Goal: Answer question/provide support

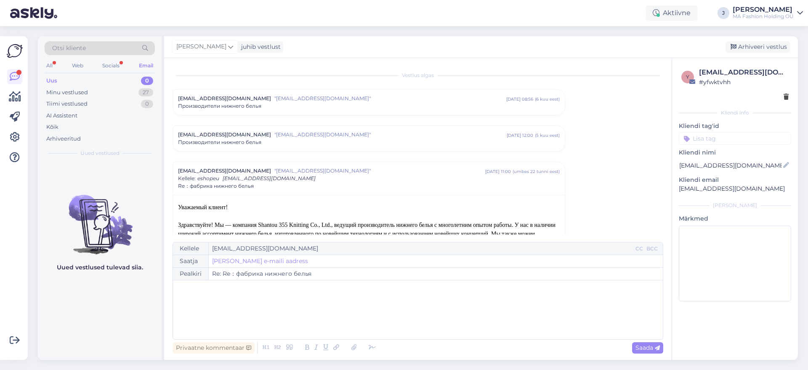
scroll to position [95, 0]
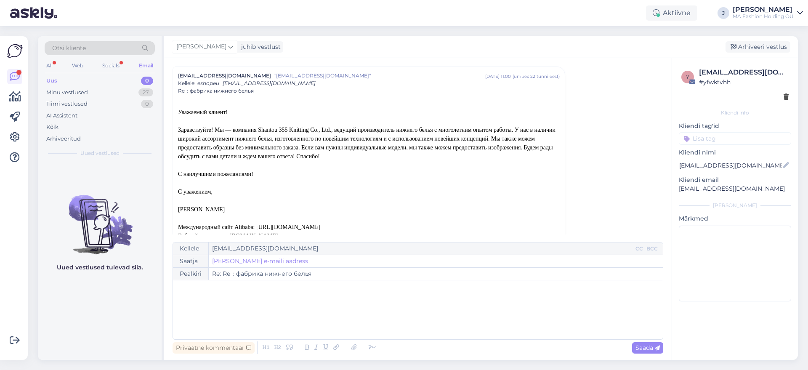
click at [29, 0] on html "Aktiivne J [PERSON_NAME] MA Fashion Holding OÜ Võimalused Veendu, et [PERSON_NA…" at bounding box center [404, 185] width 808 height 370
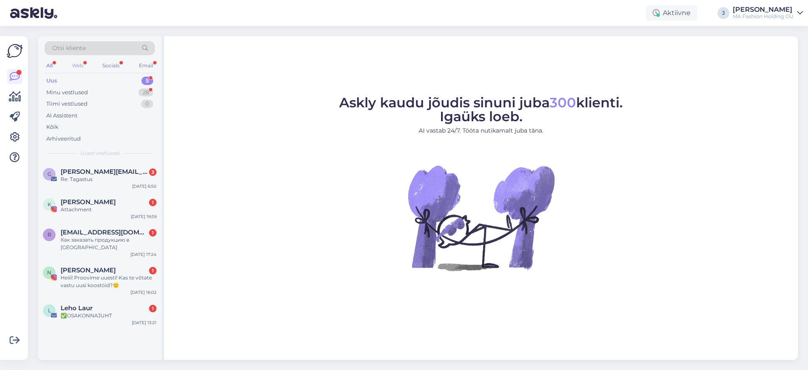
click at [75, 61] on div "Web" at bounding box center [77, 65] width 15 height 11
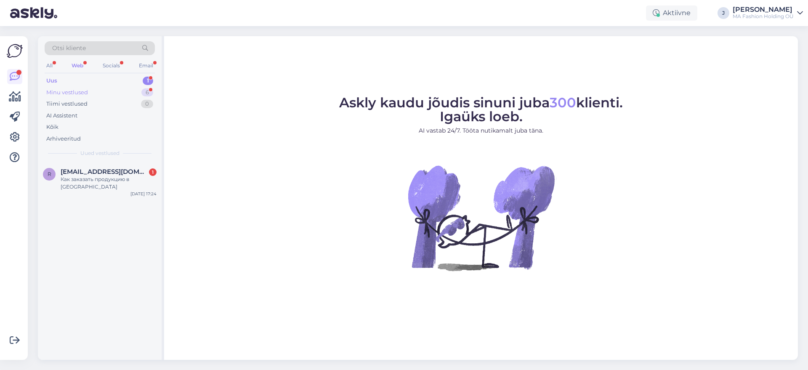
click at [106, 90] on div "Minu vestlused 6" at bounding box center [100, 93] width 110 height 12
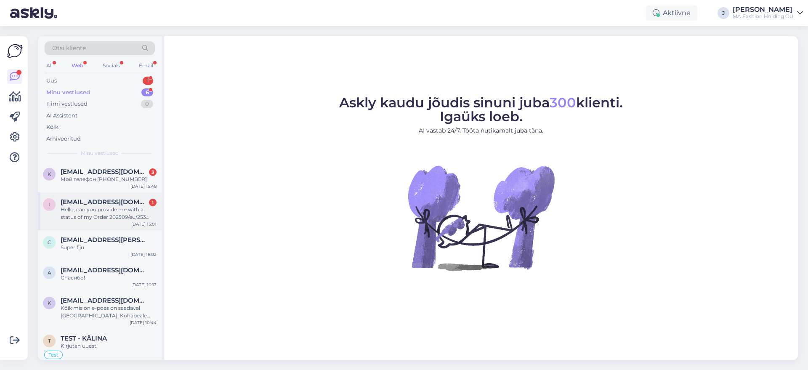
click at [93, 207] on div "Hello, can you provide me with a status of my Order 202509/eu/253 from [DATE]? …" at bounding box center [109, 213] width 96 height 15
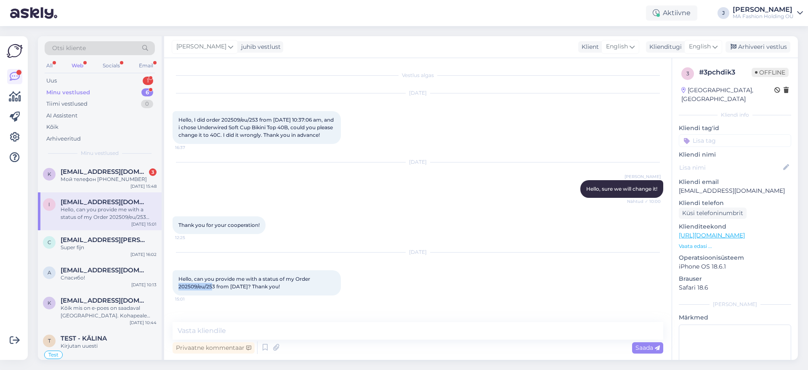
drag, startPoint x: 214, startPoint y: 293, endPoint x: 173, endPoint y: 303, distance: 42.5
click at [173, 303] on div "[DATE] Hello, can you provide me with a status of my Order 202509/eu/253 from […" at bounding box center [418, 273] width 491 height 61
click at [201, 290] on span "Hello, can you provide me with a status of my Order 202509/eu/253 from [DATE]? …" at bounding box center [244, 283] width 133 height 14
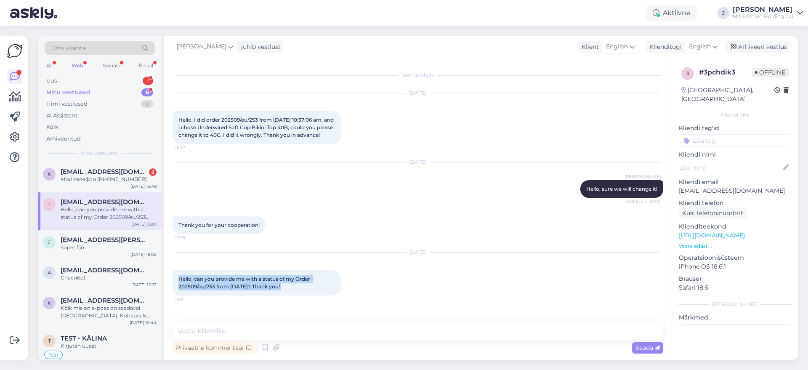
click at [201, 290] on span "Hello, can you provide me with a status of my Order 202509/eu/253 from [DATE]? …" at bounding box center [244, 283] width 133 height 14
drag, startPoint x: 217, startPoint y: 295, endPoint x: 173, endPoint y: 294, distance: 44.2
click at [173, 294] on div "Hello, can you provide me with a status of my Order 202509/eu/253 from [DATE]? …" at bounding box center [257, 282] width 168 height 25
click at [230, 326] on textarea at bounding box center [418, 331] width 491 height 18
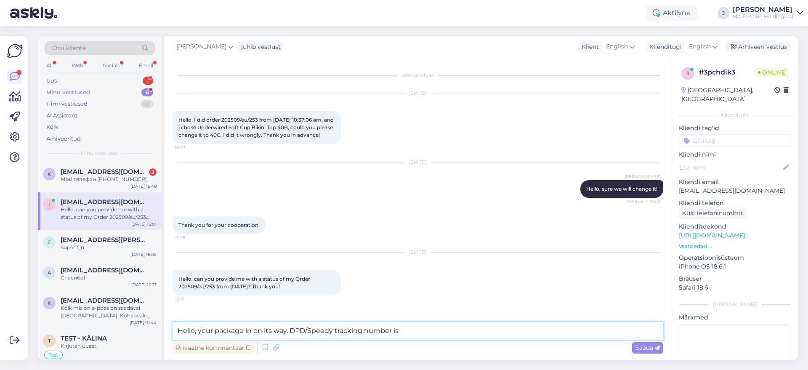
paste textarea "05605564953926"
type textarea "Hello, your package in on its way. DPD/Speedy tracking number is 05605564953926."
click at [465, 321] on div "Vestlus algas [DATE] Hello, I did order 202509/eu/253 from [DATE] 10:37:06 am, …" at bounding box center [418, 209] width 508 height 302
click at [634, 346] on div "Saada" at bounding box center [647, 347] width 31 height 11
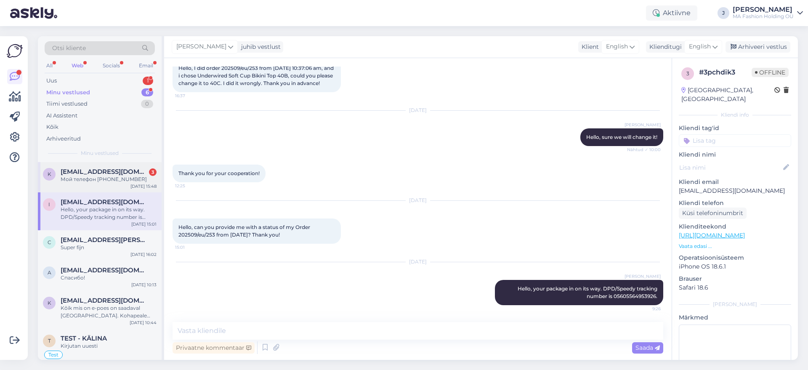
click at [146, 177] on div "Мой телефон [PHONE_NUMBER]" at bounding box center [109, 180] width 96 height 8
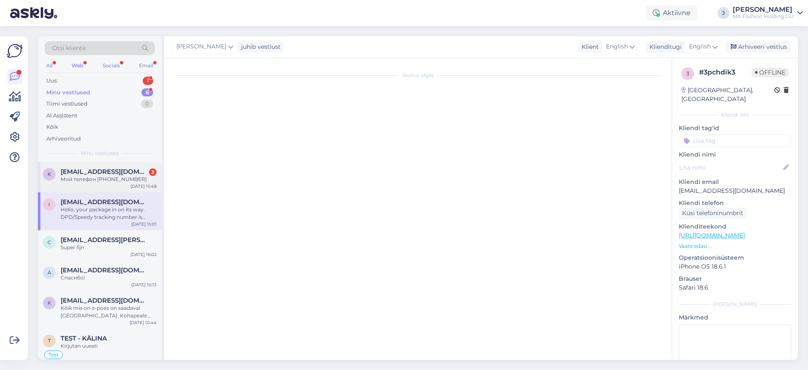
scroll to position [702, 0]
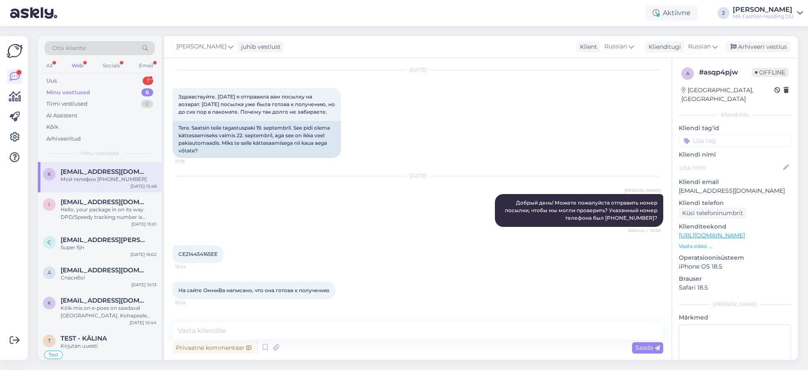
click at [200, 251] on span "CE214454165EE" at bounding box center [197, 254] width 39 height 6
copy div "CE214454165EE 15:44"
click at [234, 334] on textarea at bounding box center [418, 331] width 491 height 18
type textarea "Добрый день, вчера посылку забрали."
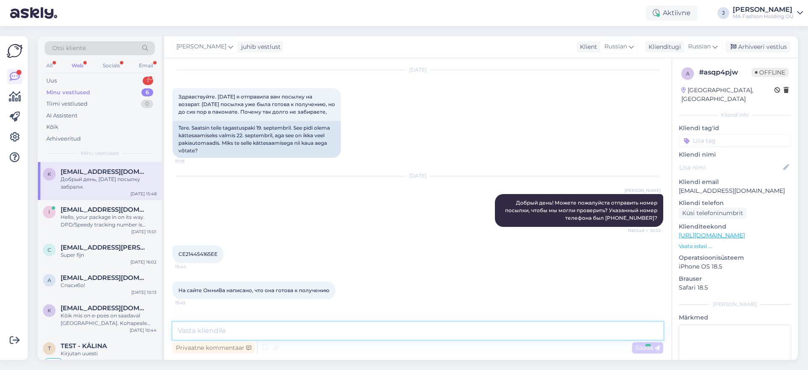
scroll to position [756, 0]
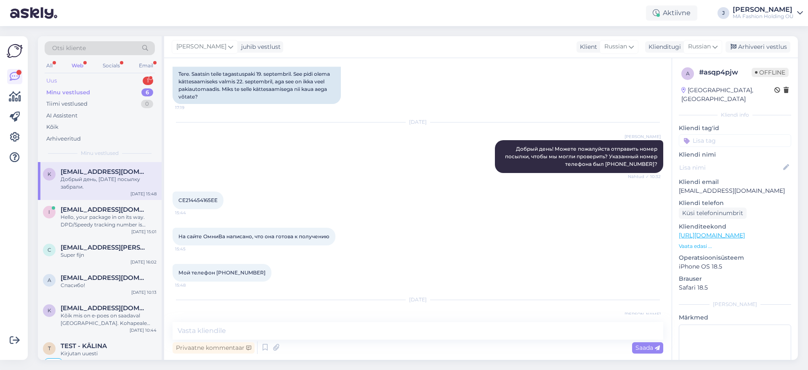
click at [129, 82] on div "Uus 1" at bounding box center [100, 81] width 110 height 12
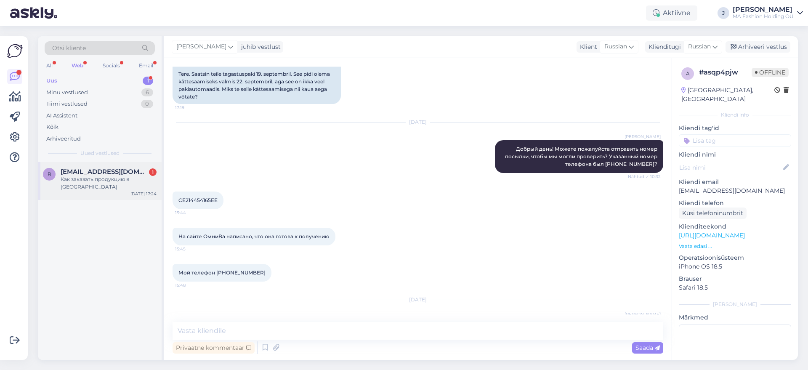
click at [125, 167] on div "R Rerigt@gmail.com 1 Как заказать продукцию в Крым Sep 25 17:24" at bounding box center [100, 181] width 124 height 38
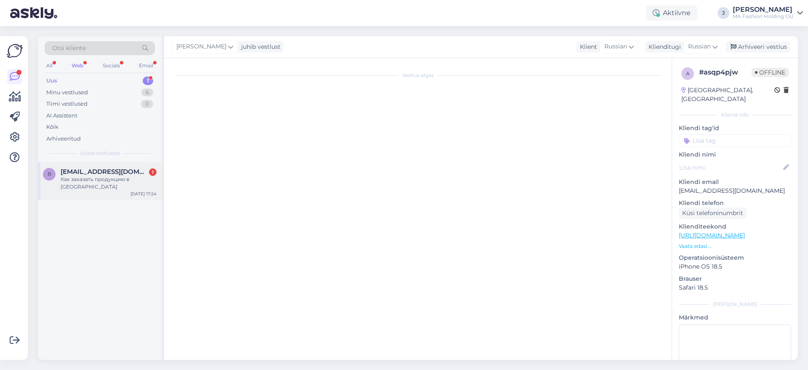
scroll to position [0, 0]
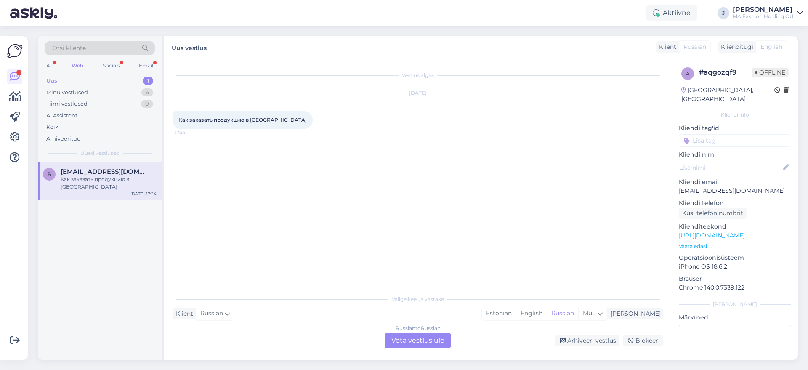
click at [263, 121] on span "Как заказать продукцию в Крым" at bounding box center [242, 120] width 128 height 6
click at [256, 119] on span "Как заказать продукцию в Крым" at bounding box center [242, 120] width 128 height 6
copy div "Крым 17:24"
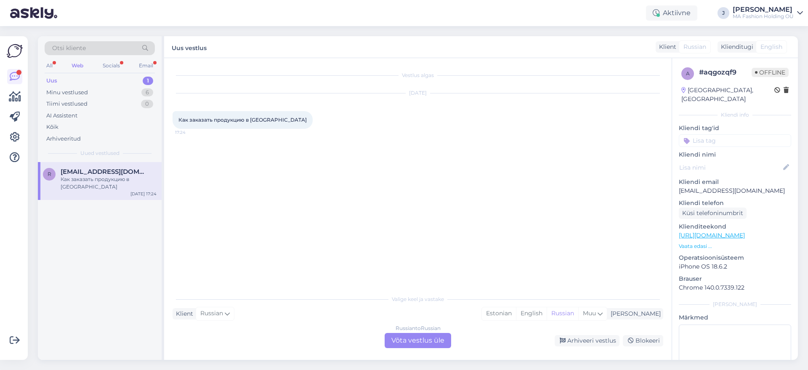
click at [434, 339] on div "Russian to Russian Võta vestlus üle" at bounding box center [418, 340] width 67 height 15
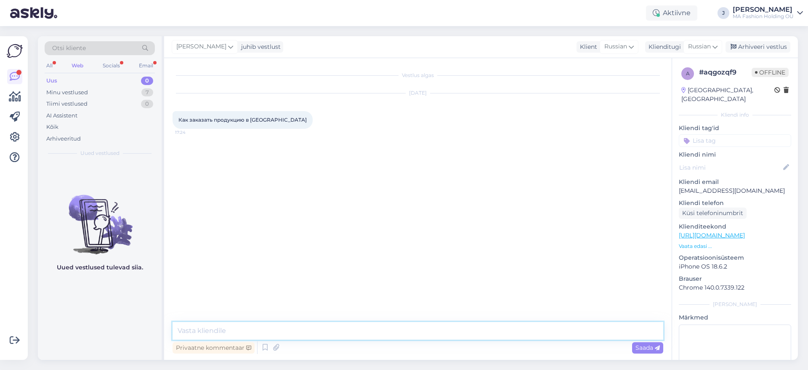
click at [388, 326] on textarea at bounding box center [418, 331] width 491 height 18
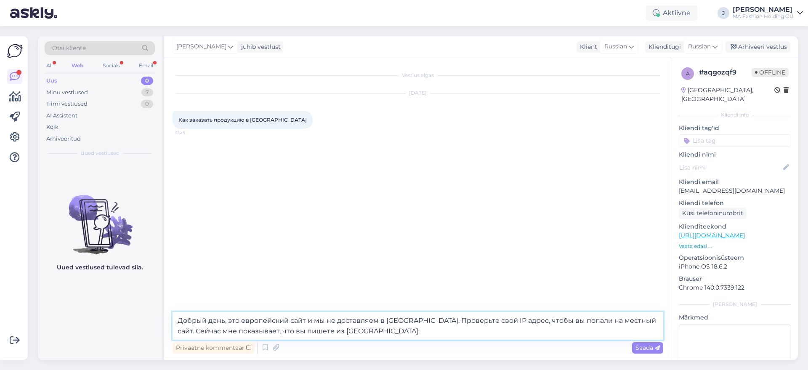
click at [623, 320] on textarea "Добрый день, это европейский сайт и мы не доставляем в Крым. Проверьте свой IP …" at bounding box center [418, 326] width 491 height 28
click at [550, 328] on textarea "Добрый день, это европейский сайт и мы не доставляем в Крым. Проверьте свой IP …" at bounding box center [418, 326] width 491 height 28
type textarea "Добрый день, это европейский сайт и мы не доставляем в Крым. Проверьте свой IP …"
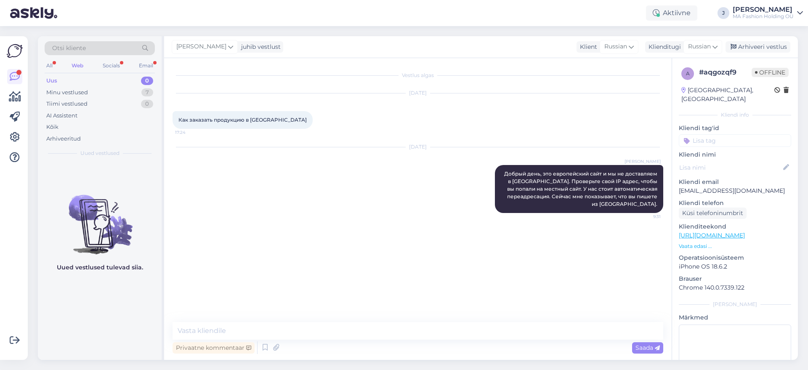
click at [109, 72] on div "All Web Socials Email" at bounding box center [100, 66] width 110 height 13
click at [110, 64] on div "Socials" at bounding box center [111, 65] width 21 height 11
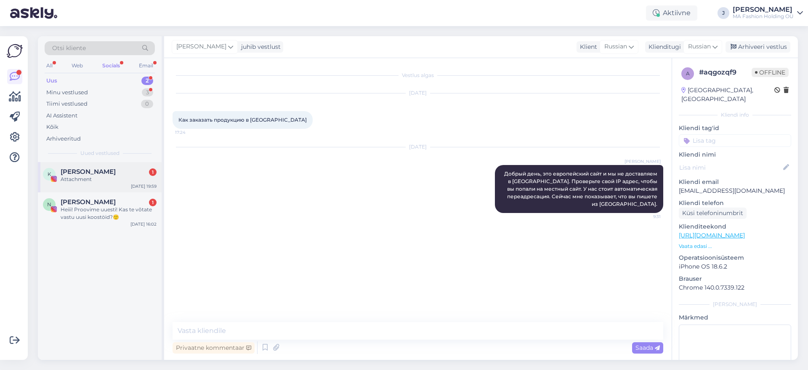
click at [124, 164] on div "K Katariina Rahumägi 1 Attachment Sep 25 19:59" at bounding box center [100, 177] width 124 height 30
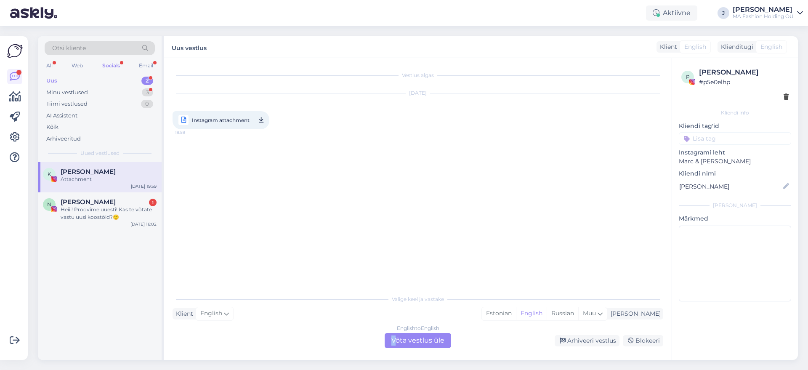
drag, startPoint x: 387, startPoint y: 331, endPoint x: 397, endPoint y: 338, distance: 11.8
click at [397, 338] on div "Valige keel ja vastake Klient English Mina Estonian English Russian Muu English…" at bounding box center [418, 319] width 491 height 58
click at [397, 338] on div "English to English Võta vestlus üle" at bounding box center [418, 340] width 67 height 15
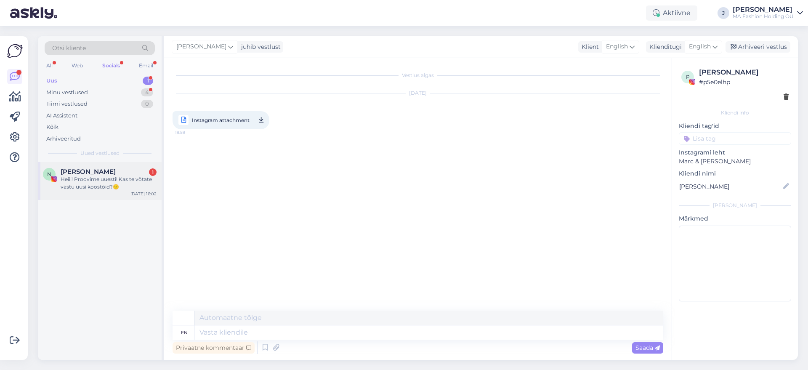
click at [145, 175] on div "Natalja Zjuzkova 1" at bounding box center [109, 172] width 96 height 8
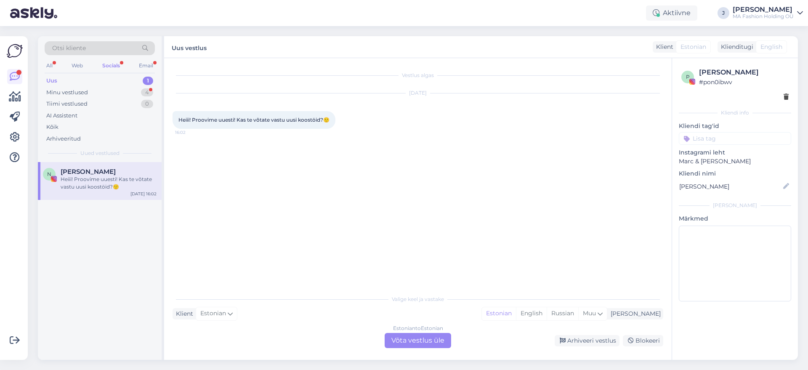
click at [424, 349] on div "Vestlus algas Sep 25 2025 Heiii! Proovime uuesti! Kas te võtate vastu uusi koos…" at bounding box center [418, 209] width 508 height 302
click at [424, 333] on div "Estonian to Estonian Võta vestlus üle" at bounding box center [418, 340] width 67 height 15
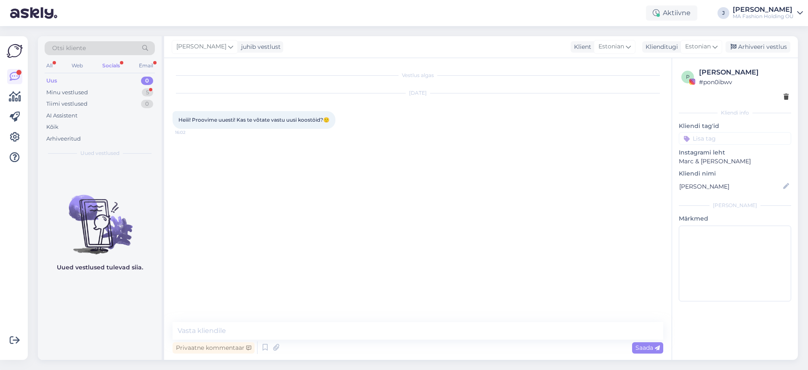
click at [144, 82] on div "0" at bounding box center [147, 81] width 12 height 8
click at [144, 87] on div "Minu vestlused 5" at bounding box center [100, 93] width 110 height 12
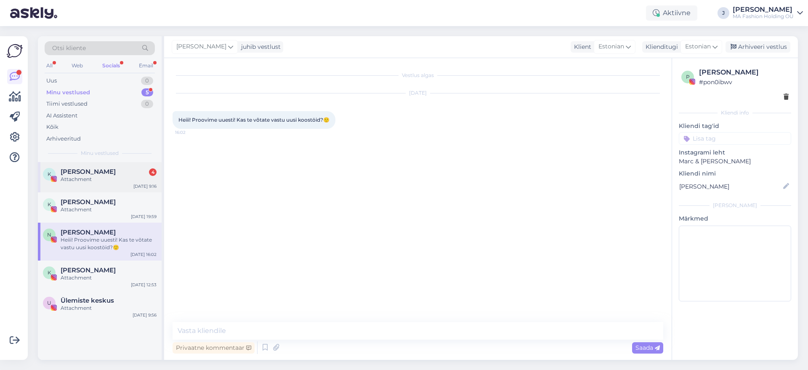
click at [134, 177] on div "Attachment" at bounding box center [109, 180] width 96 height 8
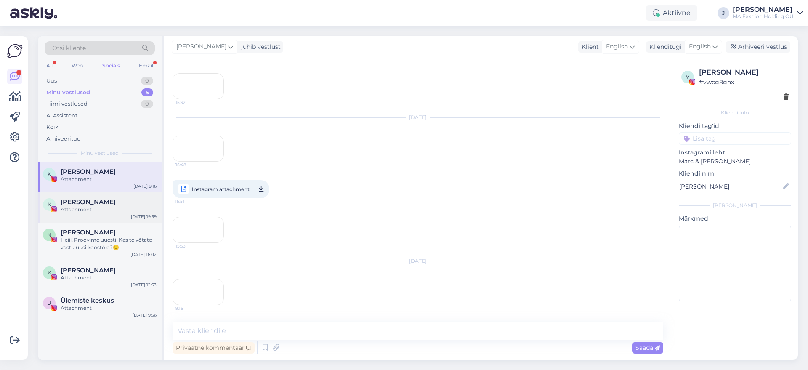
scroll to position [352, 0]
click at [135, 196] on div "K Katariina Rahumägi Attachment Sep 25 19:59" at bounding box center [100, 207] width 124 height 30
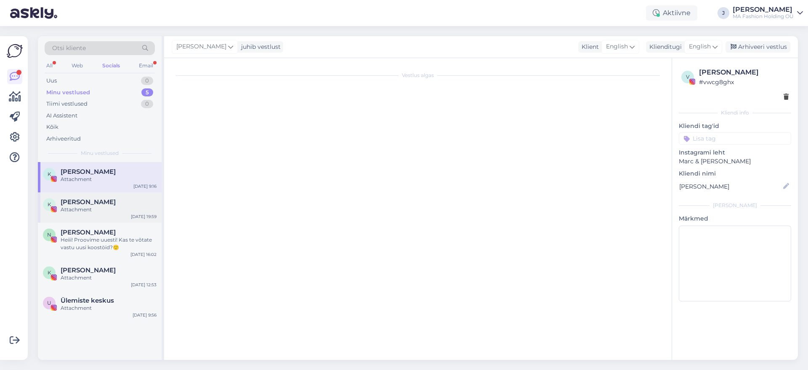
scroll to position [0, 0]
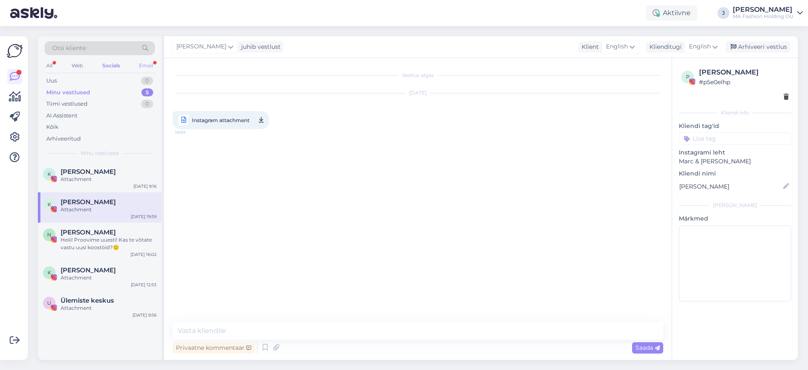
click at [143, 67] on div "Email" at bounding box center [146, 65] width 18 height 11
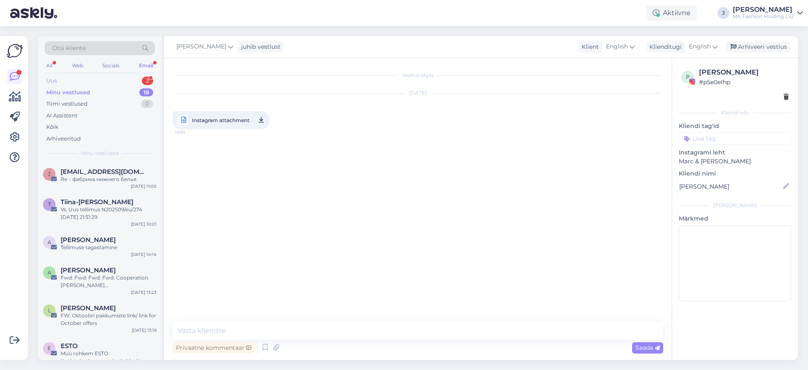
click at [136, 84] on div "Uus 2" at bounding box center [100, 81] width 110 height 12
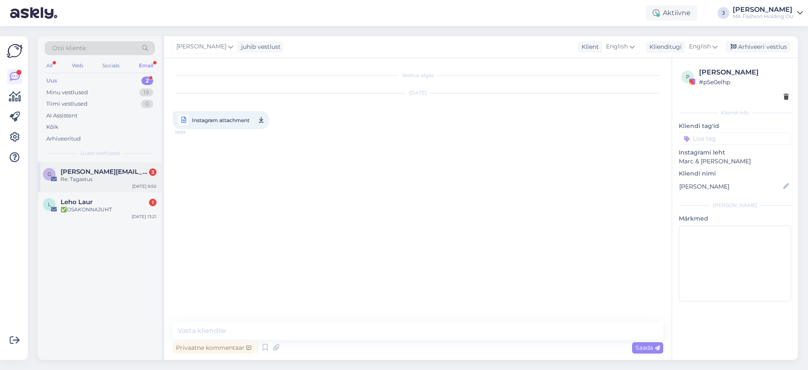
click at [134, 176] on div "Re: Tagastus" at bounding box center [109, 180] width 96 height 8
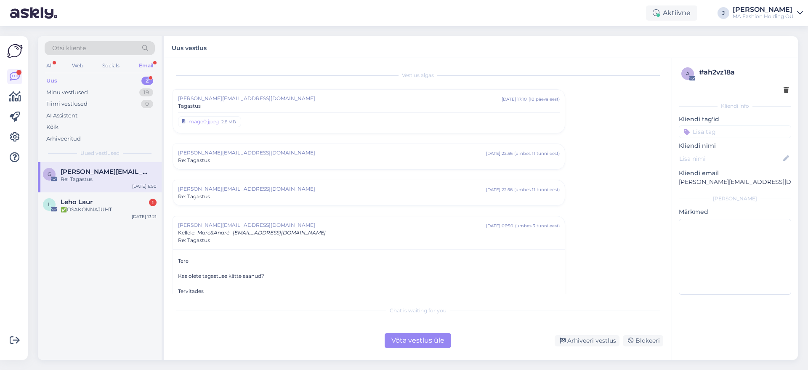
click at [408, 341] on div "Võta vestlus üle" at bounding box center [418, 340] width 67 height 15
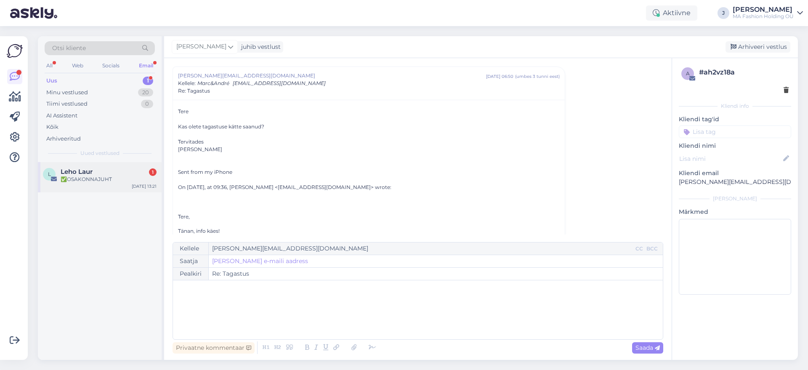
click at [151, 180] on div "✅OSAKONNAJUHT" at bounding box center [109, 180] width 96 height 8
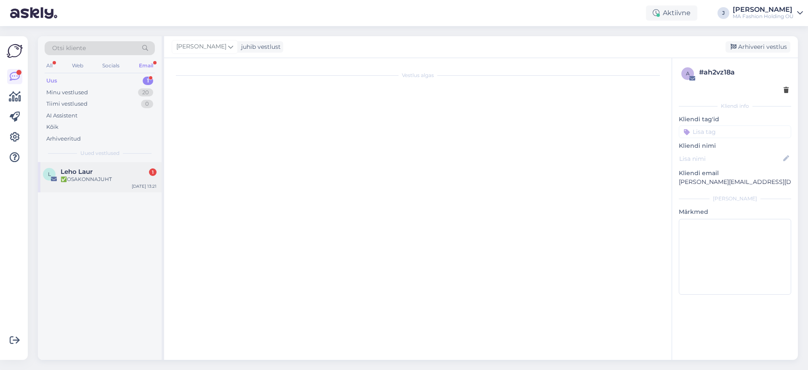
scroll to position [0, 0]
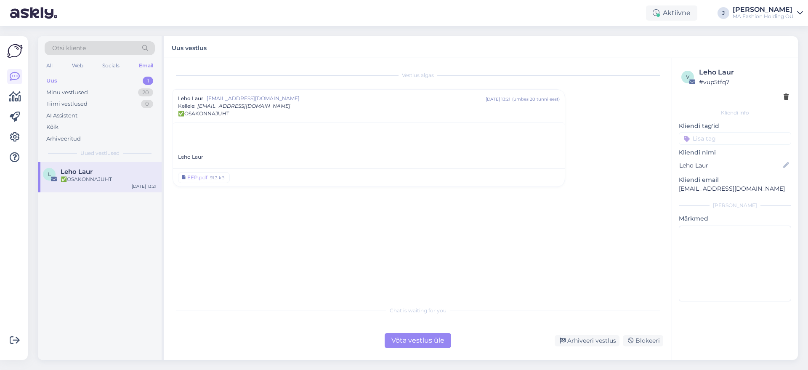
click at [427, 345] on div "Võta vestlus üle" at bounding box center [418, 340] width 67 height 15
